Goal: Find contact information: Find contact information

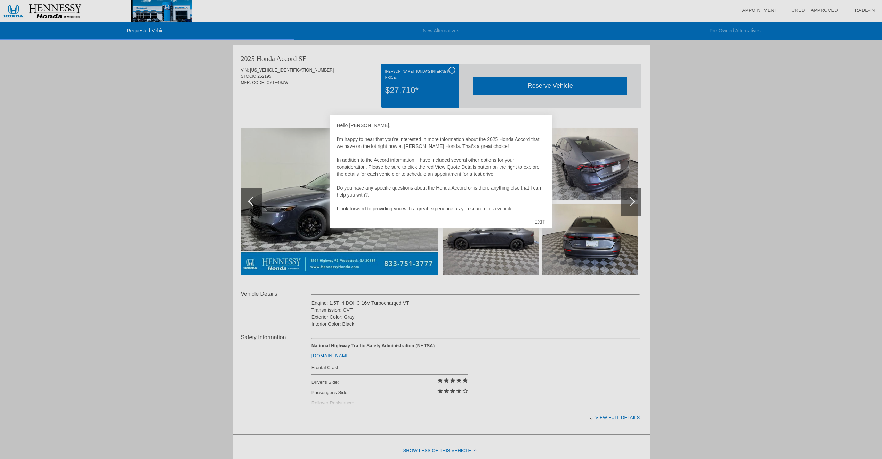
scroll to position [14, 0]
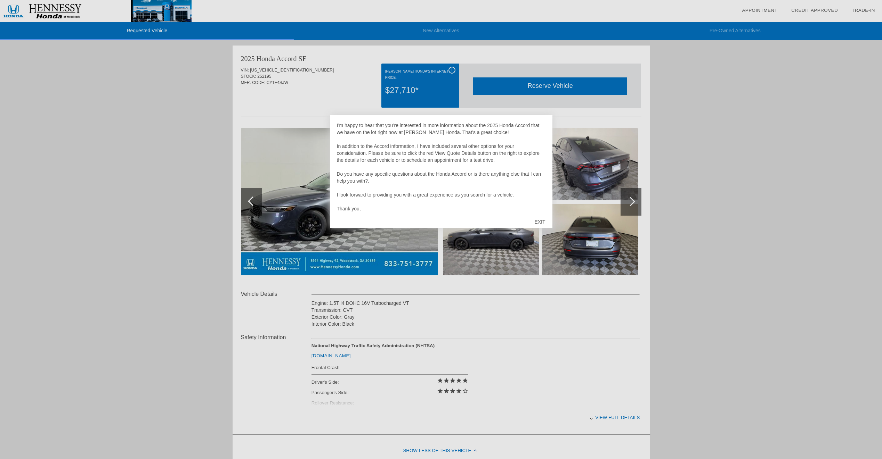
click at [717, 143] on div at bounding box center [441, 229] width 882 height 459
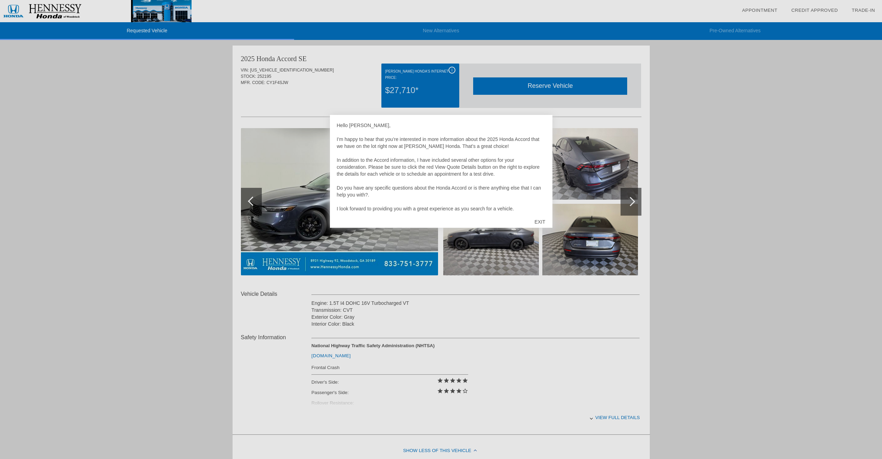
click at [709, 273] on div at bounding box center [441, 229] width 882 height 459
click at [709, 272] on div at bounding box center [441, 229] width 882 height 459
click at [622, 417] on div at bounding box center [441, 229] width 882 height 459
click at [621, 419] on div at bounding box center [441, 229] width 882 height 459
click at [540, 221] on div "EXIT" at bounding box center [539, 222] width 25 height 21
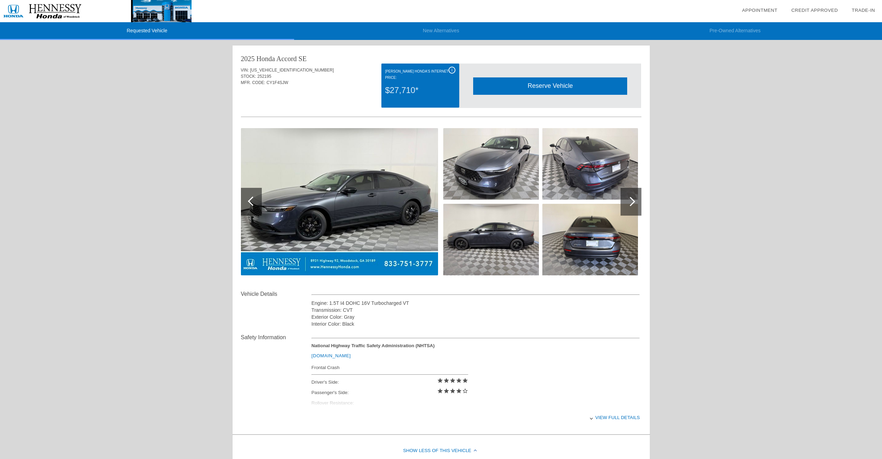
click at [618, 416] on div "View full details" at bounding box center [475, 417] width 328 height 17
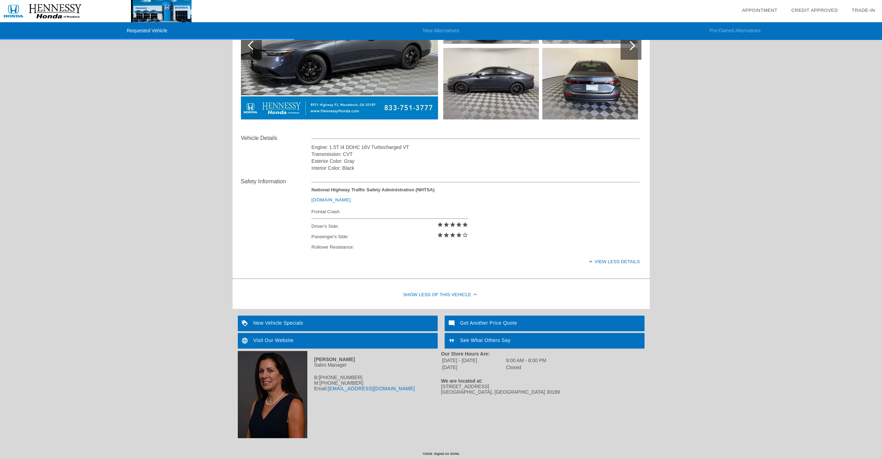
scroll to position [157, 0]
drag, startPoint x: 400, startPoint y: 391, endPoint x: 329, endPoint y: 393, distance: 71.3
click at [329, 392] on div "Email: [EMAIL_ADDRESS][DOMAIN_NAME]" at bounding box center [339, 389] width 203 height 6
copy link "[EMAIL_ADDRESS][DOMAIN_NAME]"
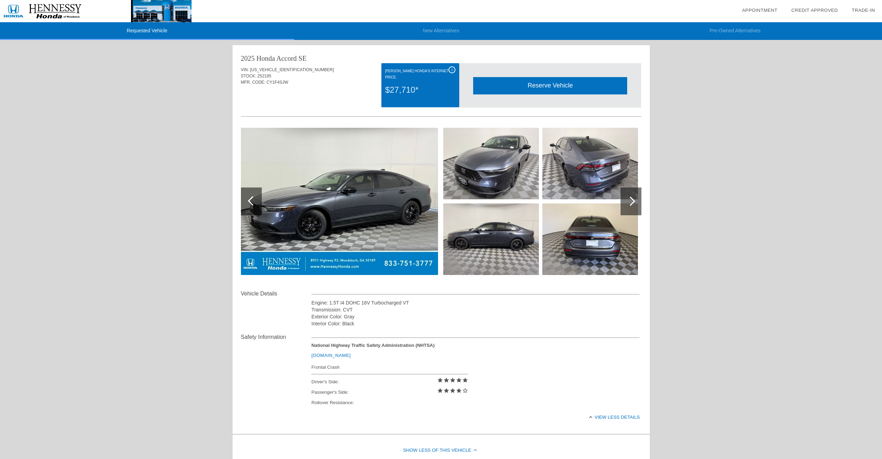
scroll to position [0, 0]
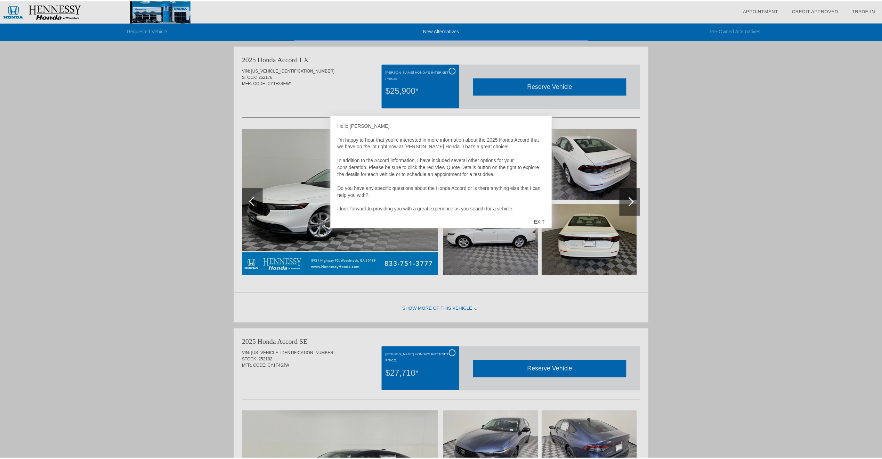
scroll to position [284, 0]
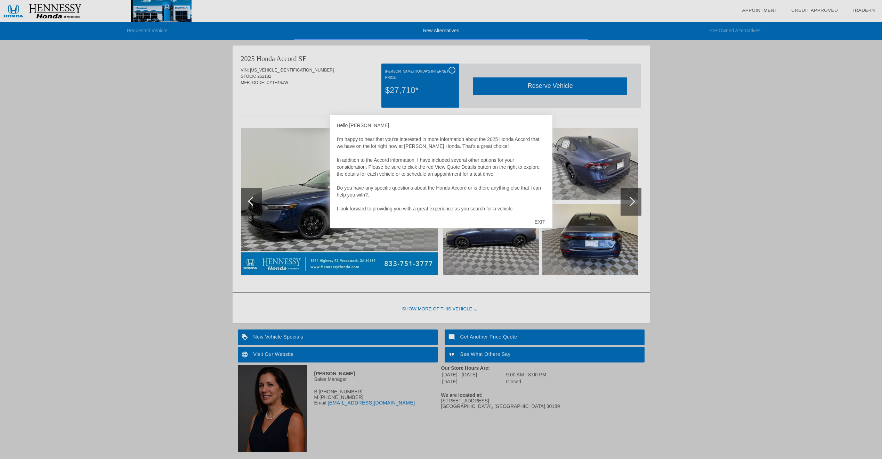
click at [142, 217] on div at bounding box center [441, 229] width 882 height 459
click at [544, 220] on div "EXIT" at bounding box center [539, 222] width 25 height 21
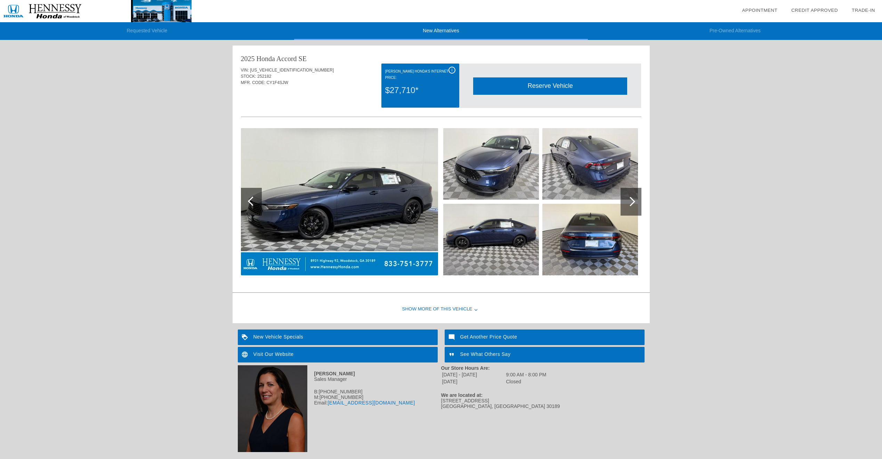
click at [639, 205] on div at bounding box center [630, 202] width 21 height 28
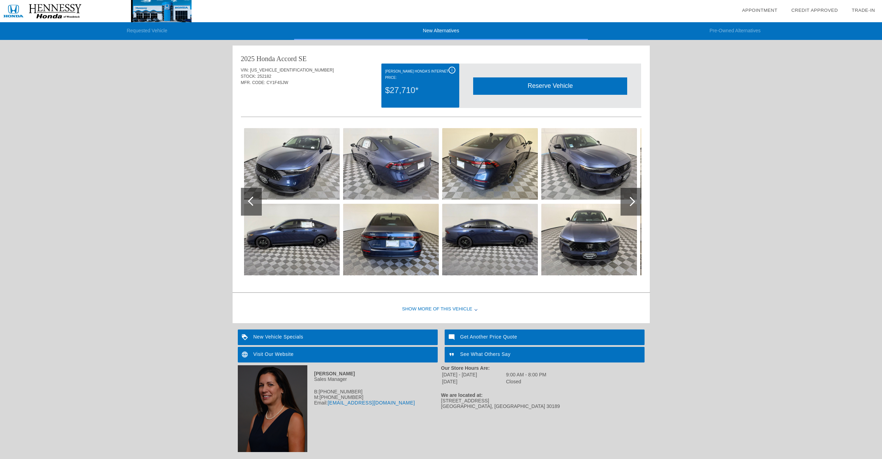
click at [452, 69] on div "i" at bounding box center [451, 70] width 7 height 7
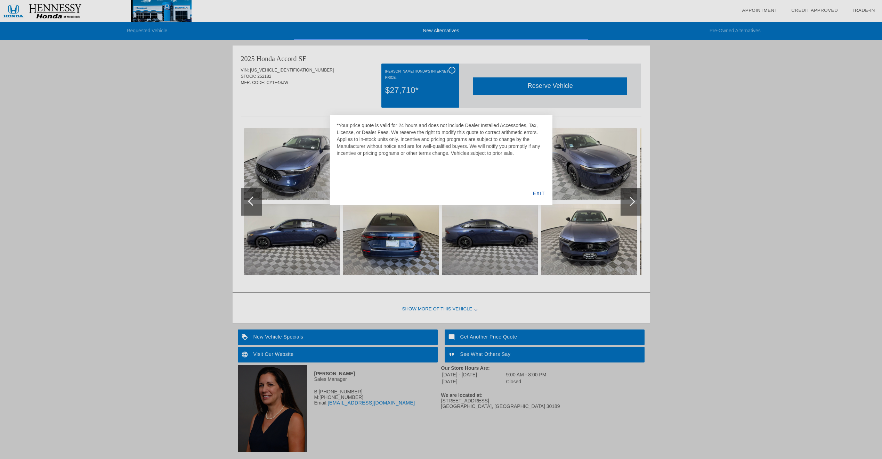
click at [539, 192] on div "EXIT" at bounding box center [538, 194] width 27 height 24
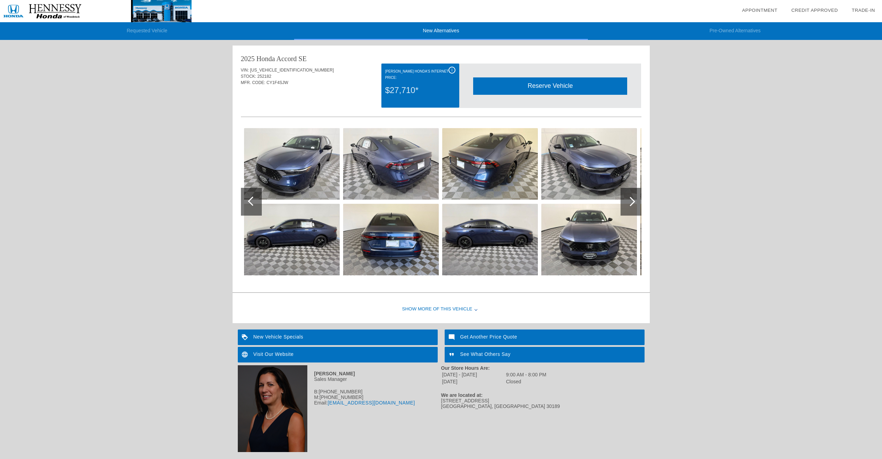
click at [627, 200] on div at bounding box center [630, 201] width 9 height 9
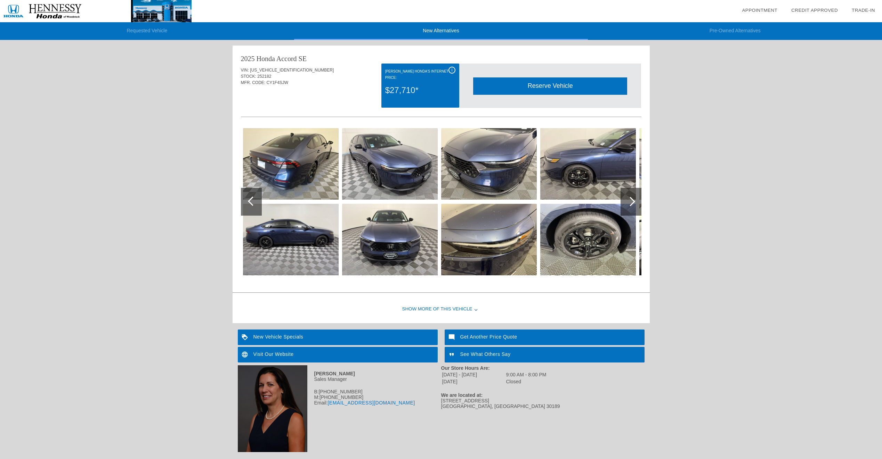
click at [629, 200] on div at bounding box center [630, 201] width 9 height 9
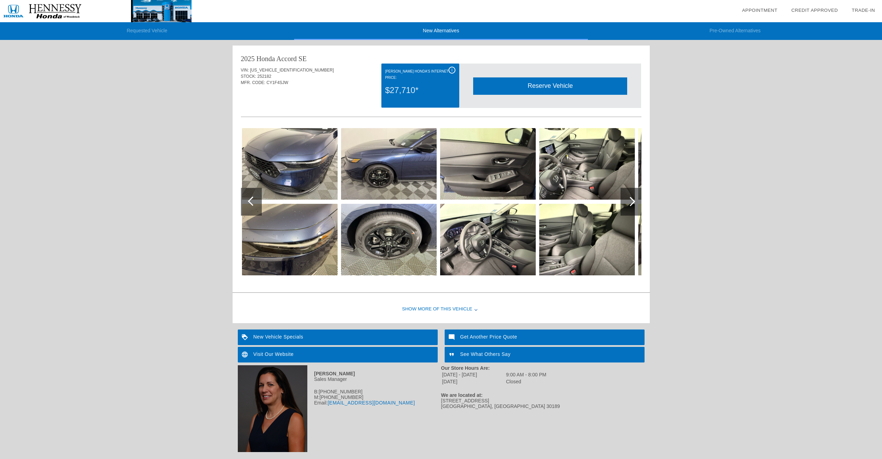
click at [629, 200] on div at bounding box center [630, 201] width 9 height 9
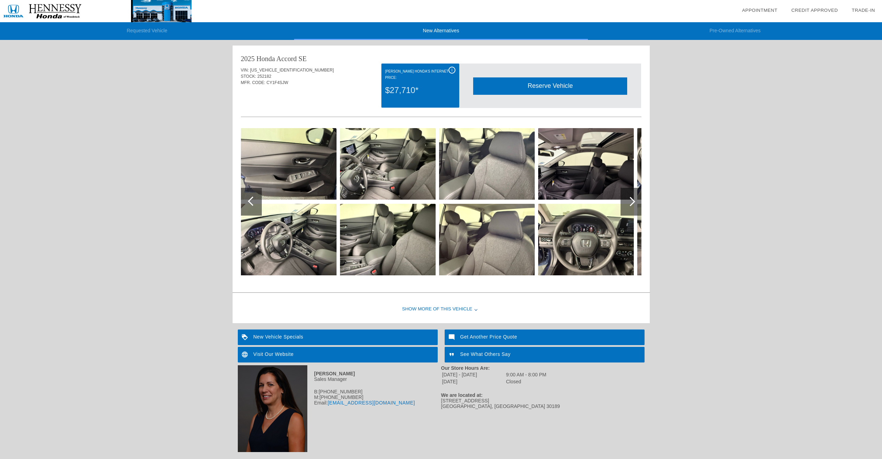
click at [629, 200] on div at bounding box center [630, 201] width 9 height 9
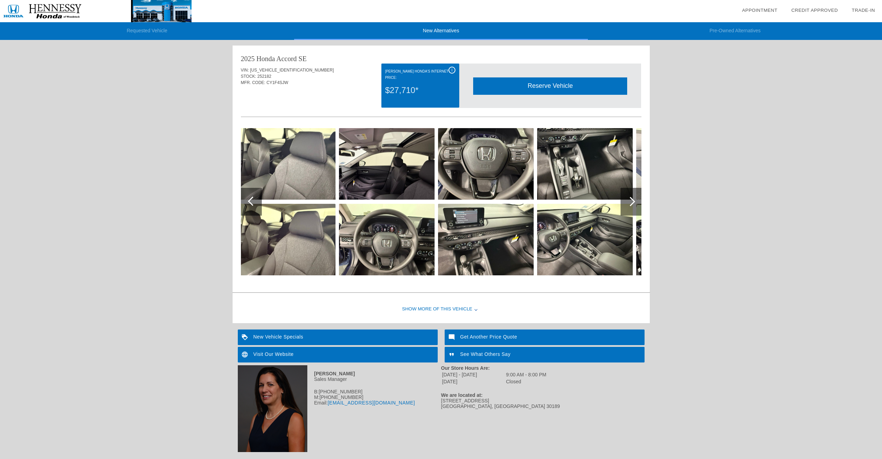
click at [629, 200] on div at bounding box center [630, 201] width 9 height 9
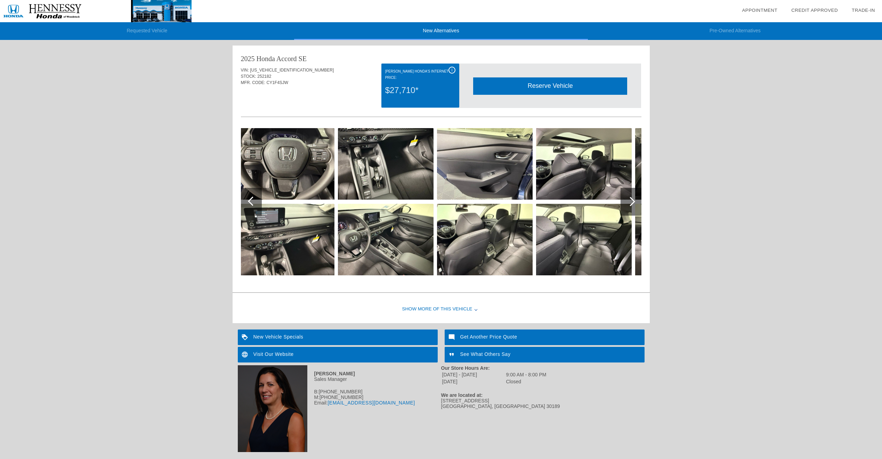
click at [629, 200] on div at bounding box center [630, 201] width 9 height 9
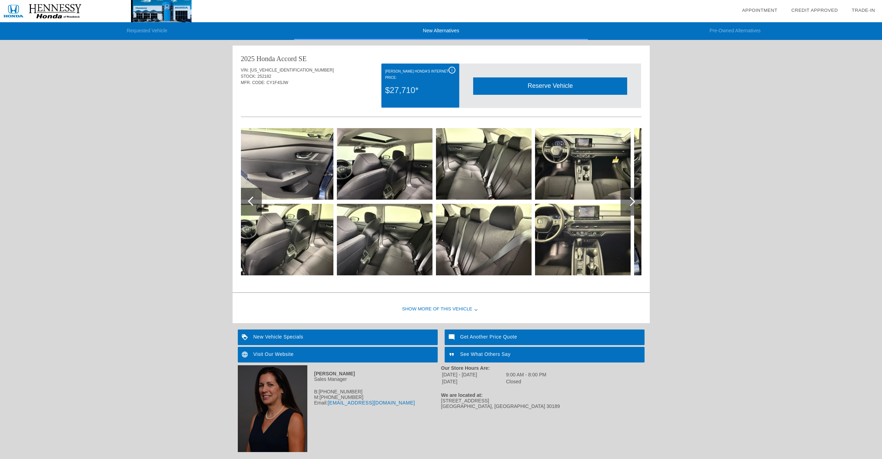
click at [764, 188] on div "Requested Vehicle New Alternatives Pre-Owned Alternatives date_range Appointmen…" at bounding box center [441, 87] width 882 height 743
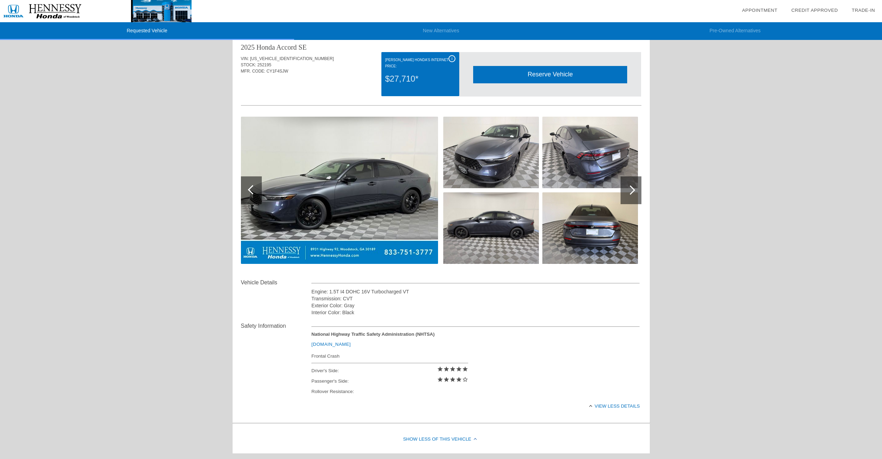
scroll to position [13, 0]
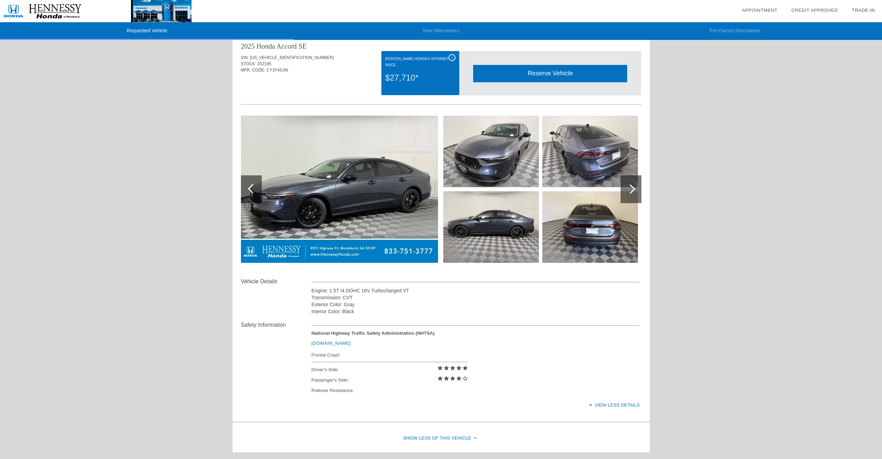
click at [452, 57] on div "i" at bounding box center [451, 57] width 7 height 7
